Goal: Task Accomplishment & Management: Use online tool/utility

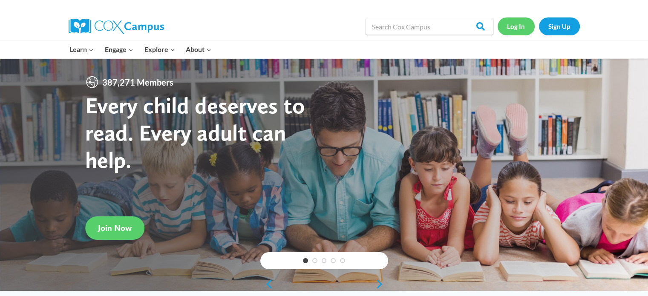
click at [516, 29] on link "Log In" at bounding box center [516, 25] width 37 height 17
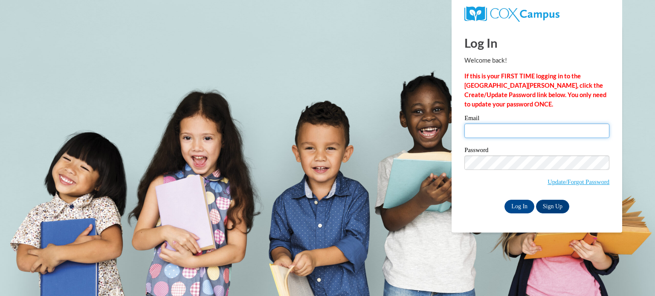
click at [481, 132] on input "Email" at bounding box center [536, 131] width 145 height 14
type input "Lauraj20@uwgb.edu"
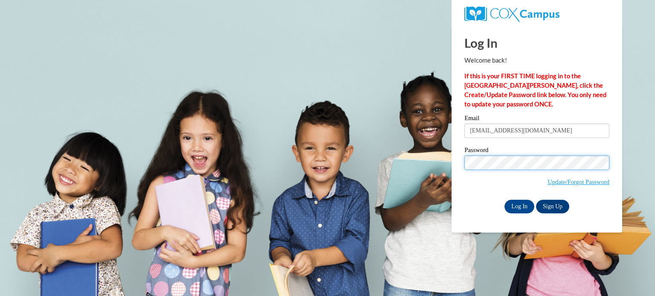
click at [504, 200] on input "Log In" at bounding box center [519, 207] width 30 height 14
click at [514, 208] on input "Log In" at bounding box center [519, 207] width 30 height 14
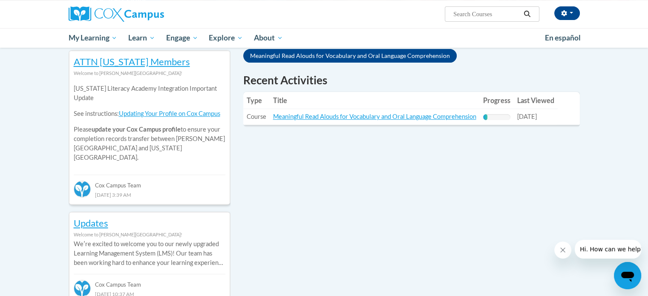
scroll to position [283, 0]
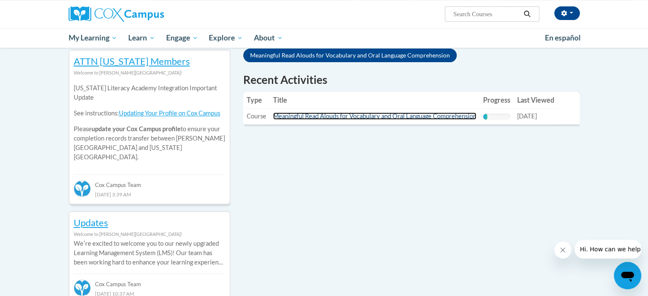
click at [320, 113] on link "Meaningful Read Alouds for Vocabulary and Oral Language Comprehension" at bounding box center [374, 116] width 203 height 7
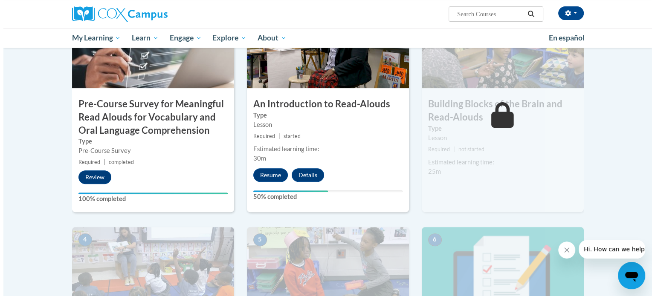
scroll to position [239, 0]
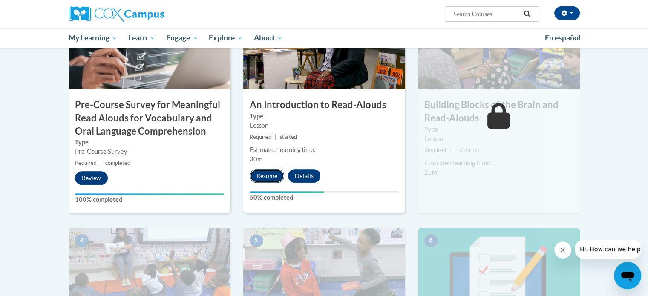
click at [261, 177] on button "Resume" at bounding box center [267, 176] width 35 height 14
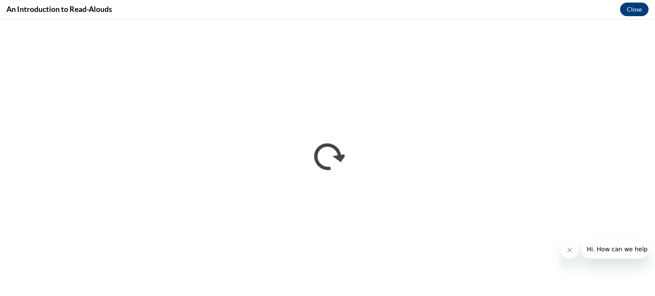
scroll to position [0, 0]
